Goal: Task Accomplishment & Management: Manage account settings

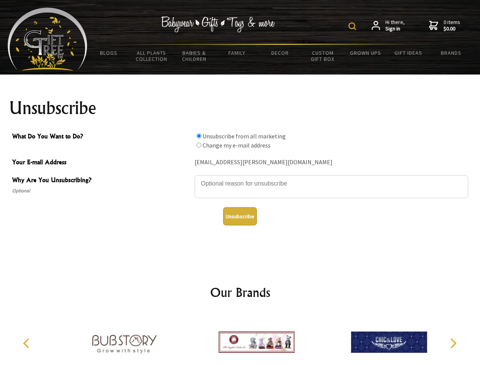
click at [354, 26] on img at bounding box center [353, 26] width 8 height 8
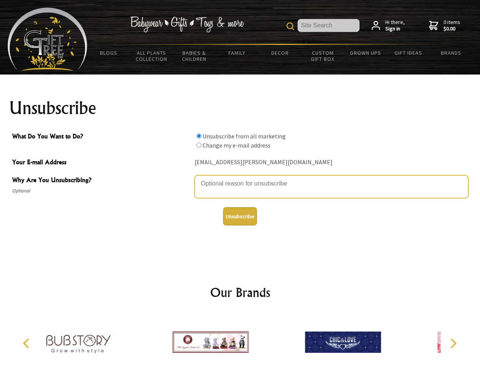
click at [240, 178] on textarea "Why Are You Unsubscribing?" at bounding box center [332, 186] width 274 height 23
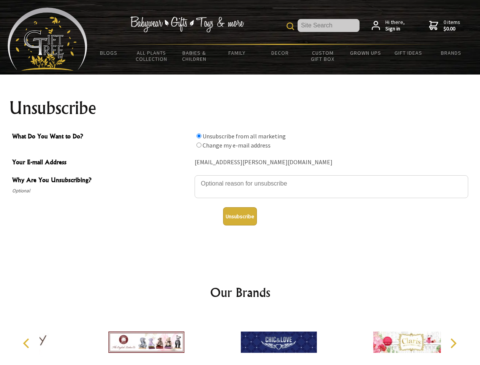
click at [199, 136] on input "What Do You Want to Do?" at bounding box center [199, 136] width 5 height 5
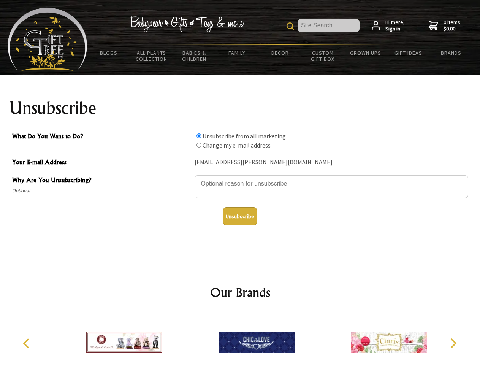
click at [199, 145] on input "What Do You Want to Do?" at bounding box center [199, 145] width 5 height 5
radio input "true"
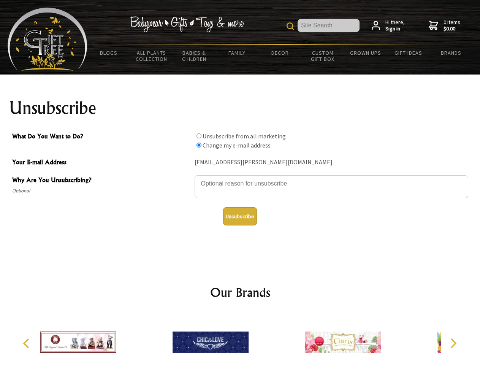
click at [240, 216] on button "Unsubscribe" at bounding box center [240, 216] width 34 height 18
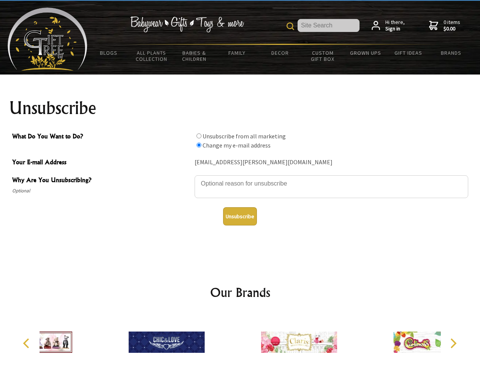
click at [27, 344] on icon "Previous" at bounding box center [27, 344] width 10 height 10
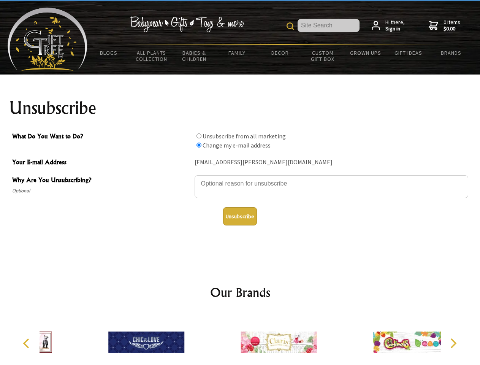
click at [453, 344] on icon "Next" at bounding box center [453, 344] width 10 height 10
